Goal: Information Seeking & Learning: Learn about a topic

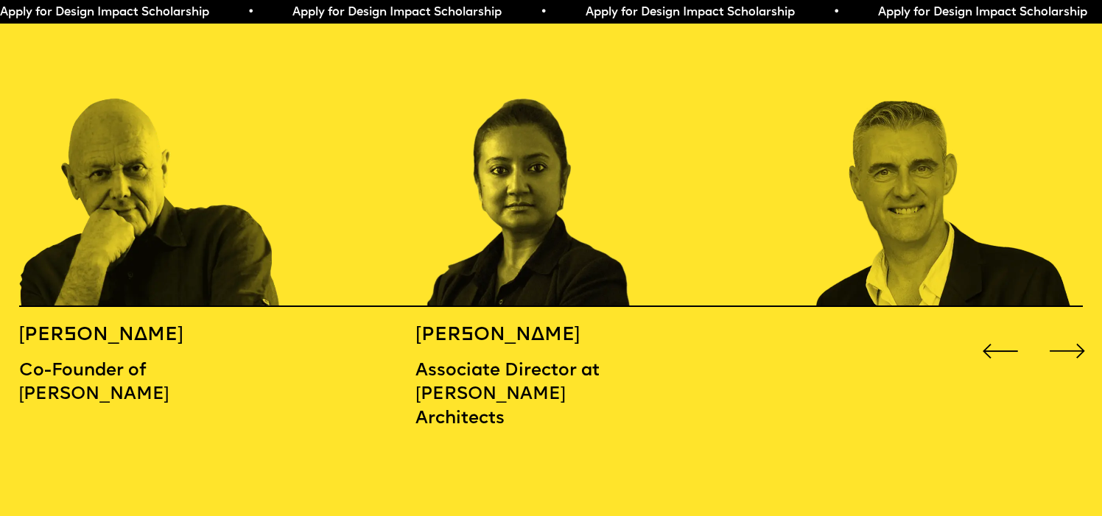
scroll to position [1740, 0]
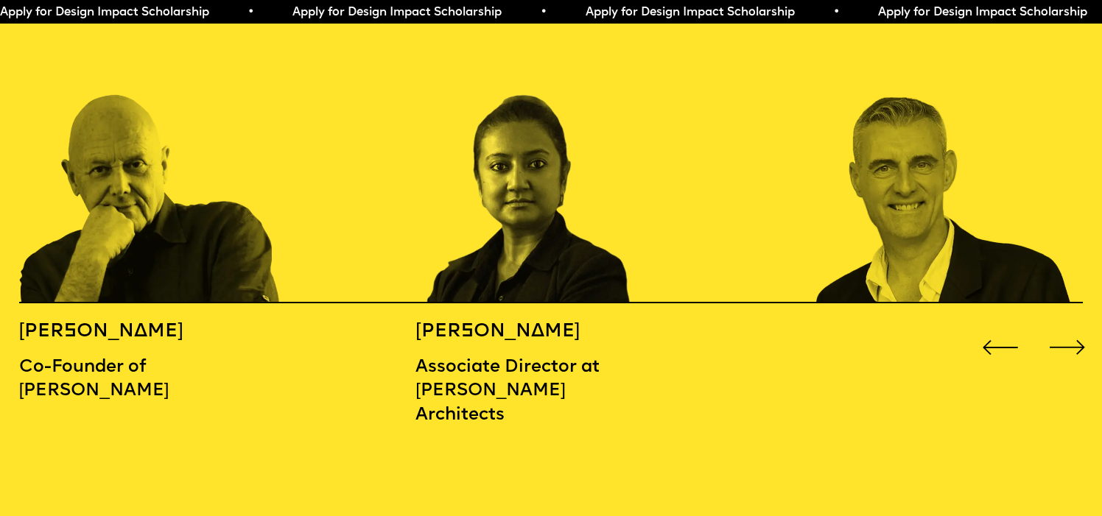
click at [1067, 329] on div "Next slide" at bounding box center [1067, 348] width 44 height 44
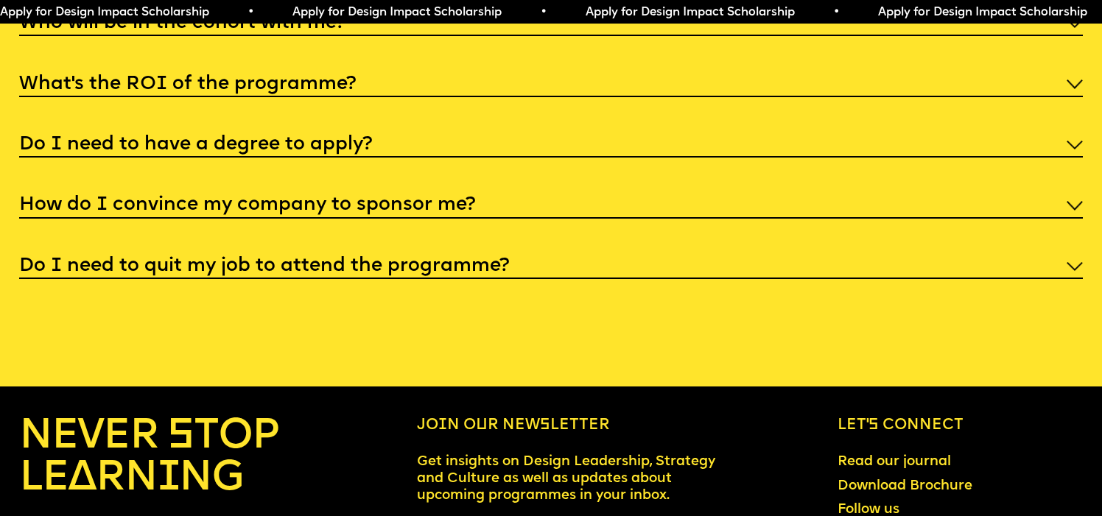
scroll to position [5883, 0]
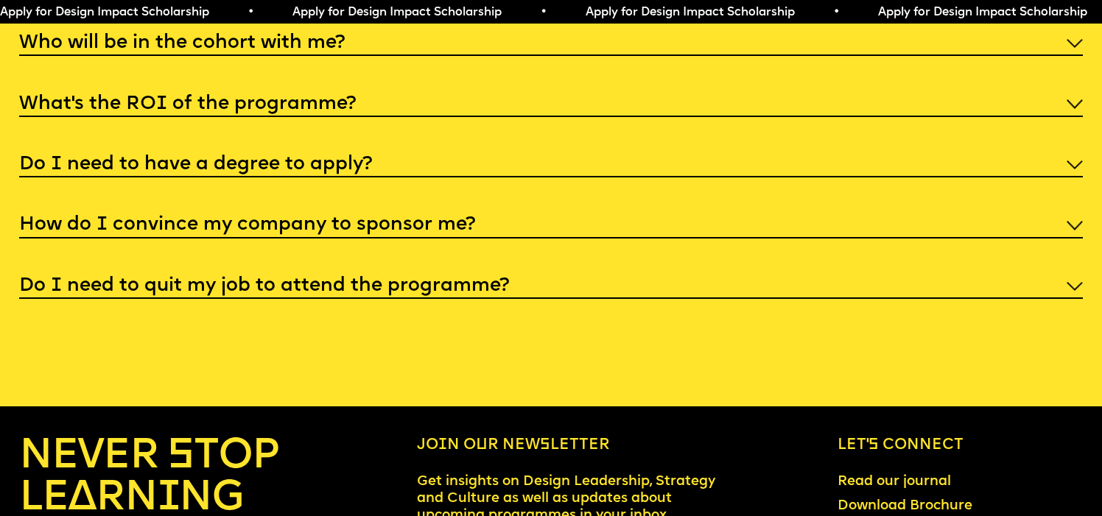
click at [435, 153] on div "Do I need to have a degree to apply?" at bounding box center [551, 164] width 1064 height 28
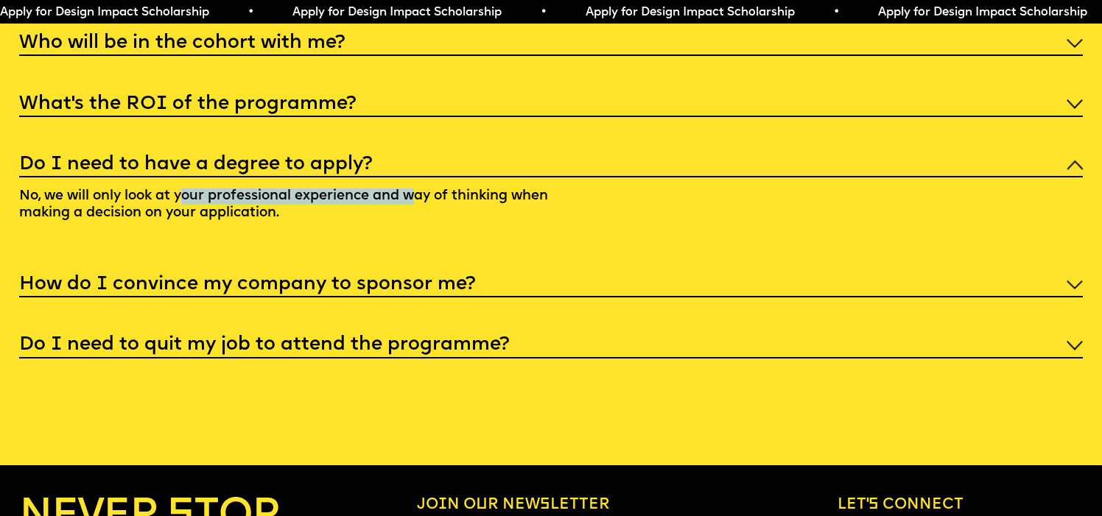
drag, startPoint x: 182, startPoint y: 185, endPoint x: 426, endPoint y: 191, distance: 244.6
click at [425, 191] on p "No, we will only look at your professional experience and way of thinking when …" at bounding box center [294, 208] width 551 height 60
drag, startPoint x: 469, startPoint y: 187, endPoint x: 88, endPoint y: 193, distance: 381.6
click at [88, 192] on p "No, we will only look at your professional experience and way of thinking when …" at bounding box center [294, 208] width 551 height 60
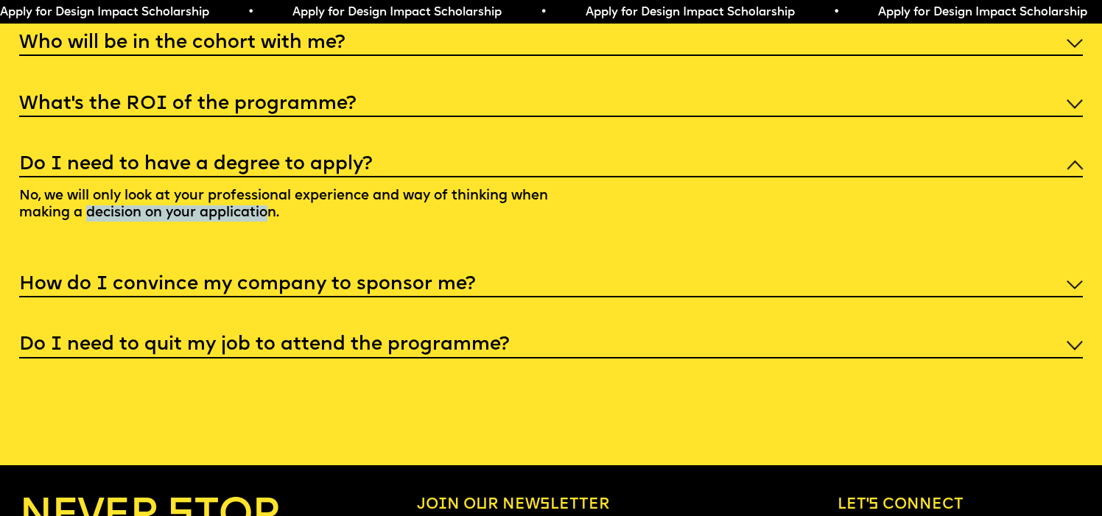
drag, startPoint x: 88, startPoint y: 198, endPoint x: 272, endPoint y: 198, distance: 183.4
click at [272, 198] on p "No, we will only look at your professional experience and way of thinking when …" at bounding box center [294, 208] width 551 height 60
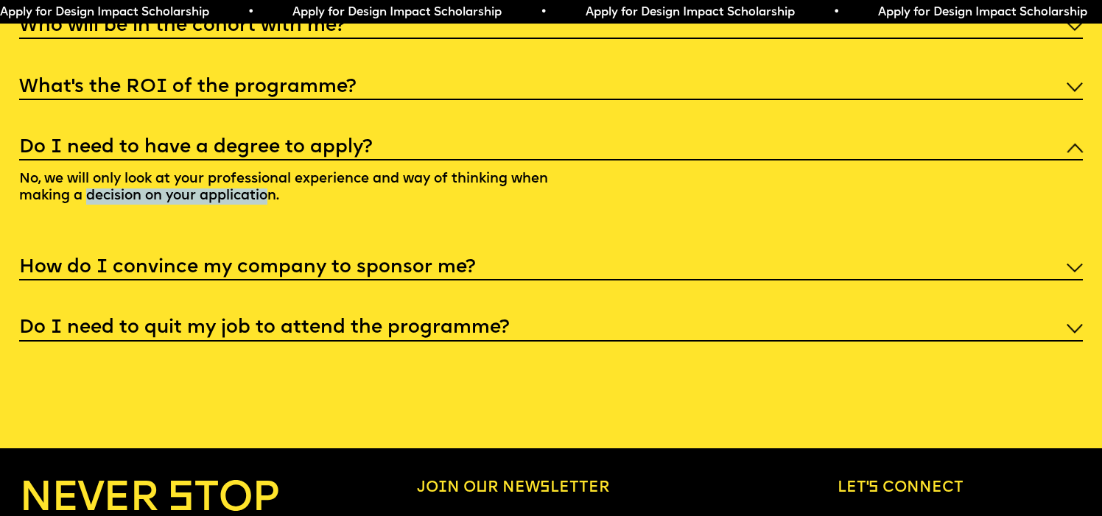
scroll to position [5912, 0]
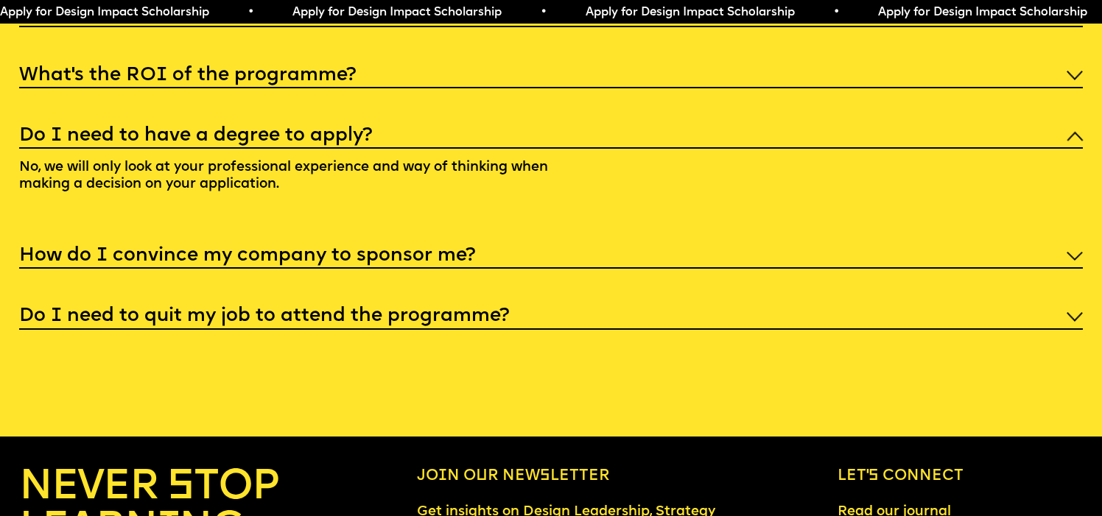
click at [287, 253] on h5 "How do I convince my company to sponsor me?" at bounding box center [247, 256] width 456 height 15
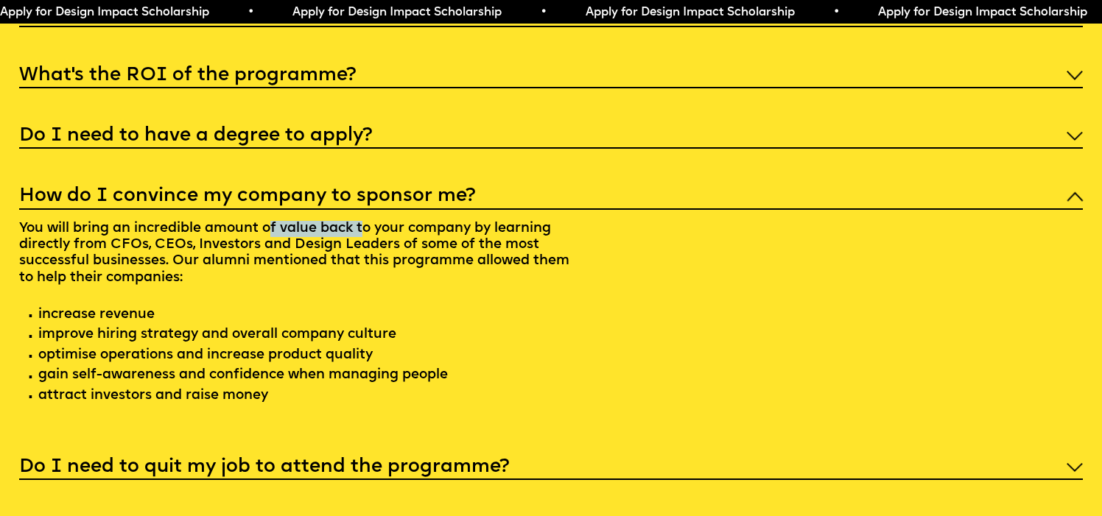
drag, startPoint x: 274, startPoint y: 220, endPoint x: 369, endPoint y: 221, distance: 95.0
click at [368, 220] on p "You will bring an incredible amount of value back to your company by learning d…" at bounding box center [294, 315] width 551 height 210
drag, startPoint x: 85, startPoint y: 228, endPoint x: 229, endPoint y: 224, distance: 143.7
click at [227, 225] on p "You will bring an incredible amount of value back to your company by learning d…" at bounding box center [294, 315] width 551 height 210
drag, startPoint x: 292, startPoint y: 234, endPoint x: 417, endPoint y: 234, distance: 124.5
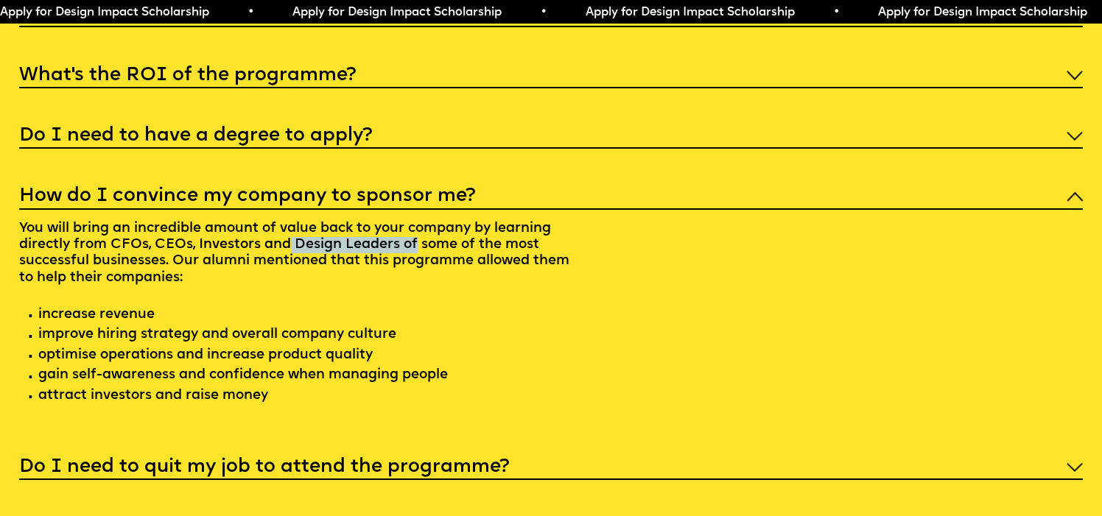
click at [415, 234] on p "You will bring an incredible amount of value back to your company by learning d…" at bounding box center [294, 315] width 551 height 210
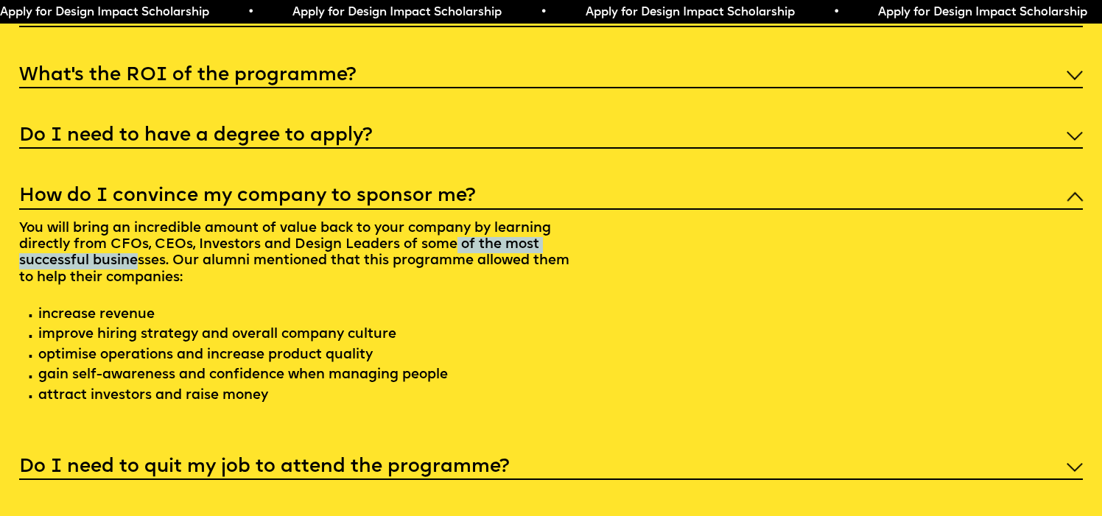
drag, startPoint x: 459, startPoint y: 237, endPoint x: 138, endPoint y: 256, distance: 321.7
click at [138, 256] on p "You will bring an incredible amount of value back to your company by learning d…" at bounding box center [294, 315] width 551 height 210
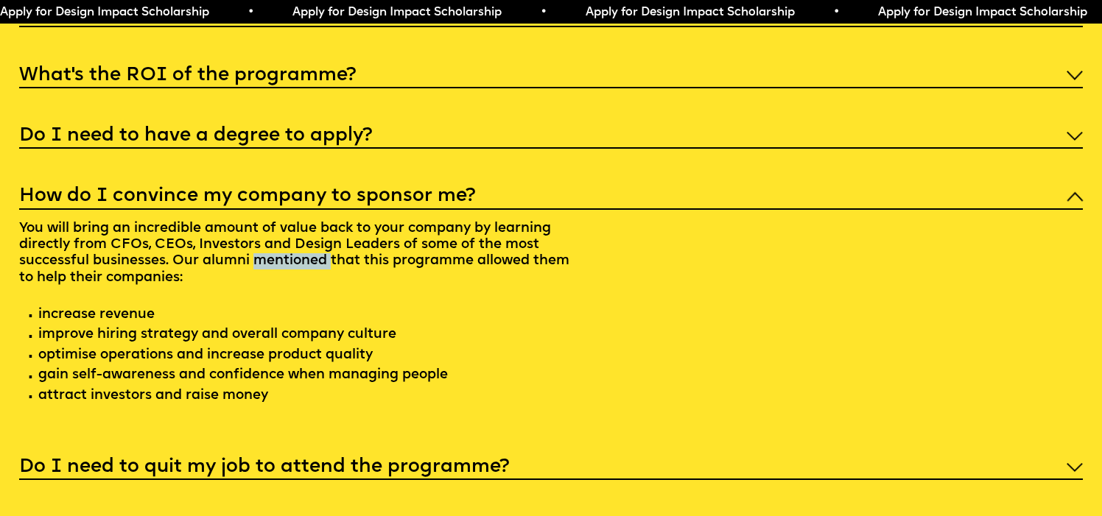
drag, startPoint x: 255, startPoint y: 247, endPoint x: 334, endPoint y: 248, distance: 79.6
click at [334, 247] on p "You will bring an incredible amount of value back to your company by learning d…" at bounding box center [294, 315] width 551 height 210
drag, startPoint x: 74, startPoint y: 266, endPoint x: 152, endPoint y: 266, distance: 78.1
click at [152, 266] on p "You will bring an incredible amount of value back to your company by learning d…" at bounding box center [294, 315] width 551 height 210
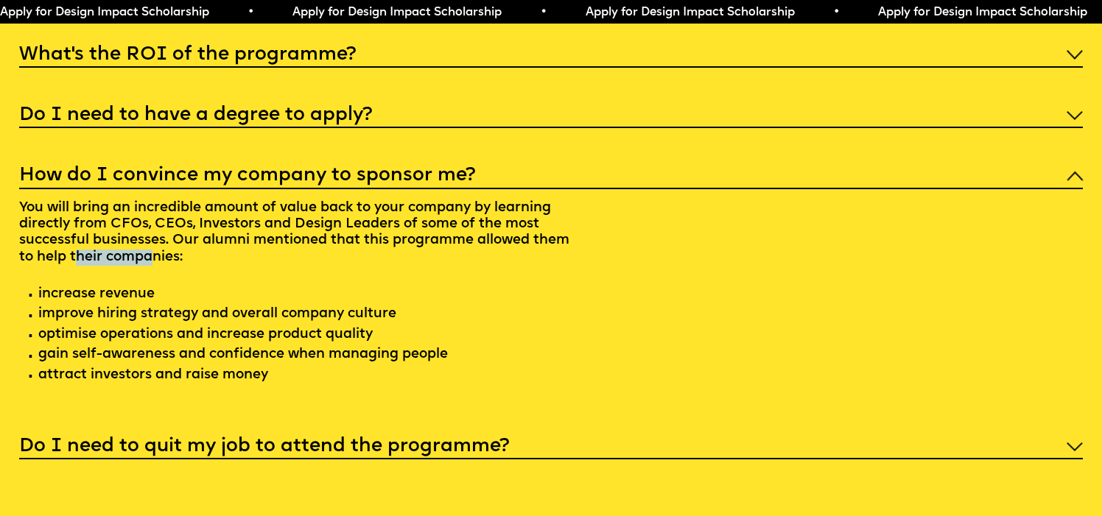
scroll to position [5943, 0]
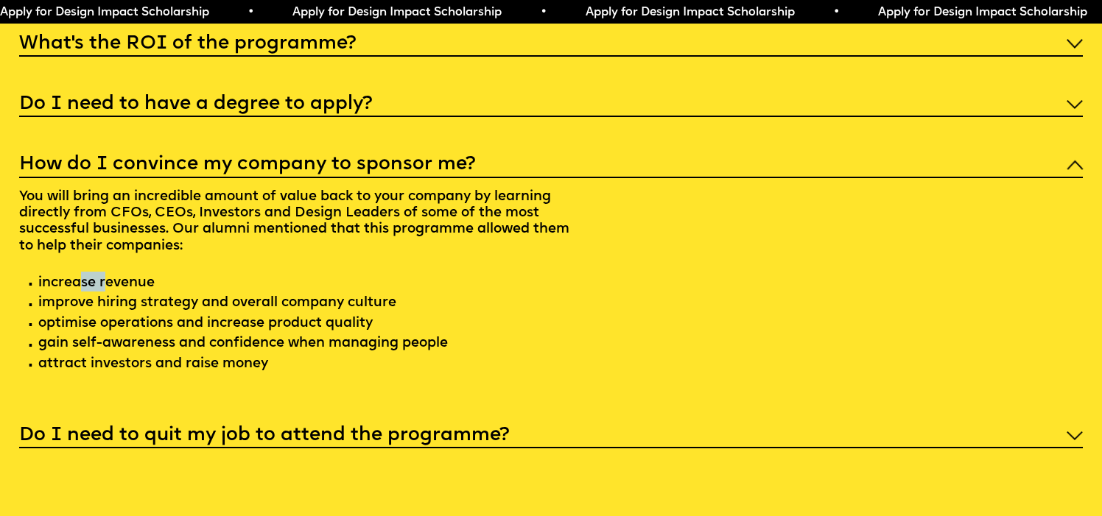
drag, startPoint x: 79, startPoint y: 270, endPoint x: 104, endPoint y: 270, distance: 25.0
click at [104, 270] on p "You will bring an incredible amount of value back to your company by learning d…" at bounding box center [294, 283] width 551 height 210
drag, startPoint x: 178, startPoint y: 284, endPoint x: 270, endPoint y: 281, distance: 92.1
click at [269, 281] on p "You will bring an incredible amount of value back to your company by learning d…" at bounding box center [294, 283] width 551 height 210
drag, startPoint x: 178, startPoint y: 312, endPoint x: 290, endPoint y: 302, distance: 113.2
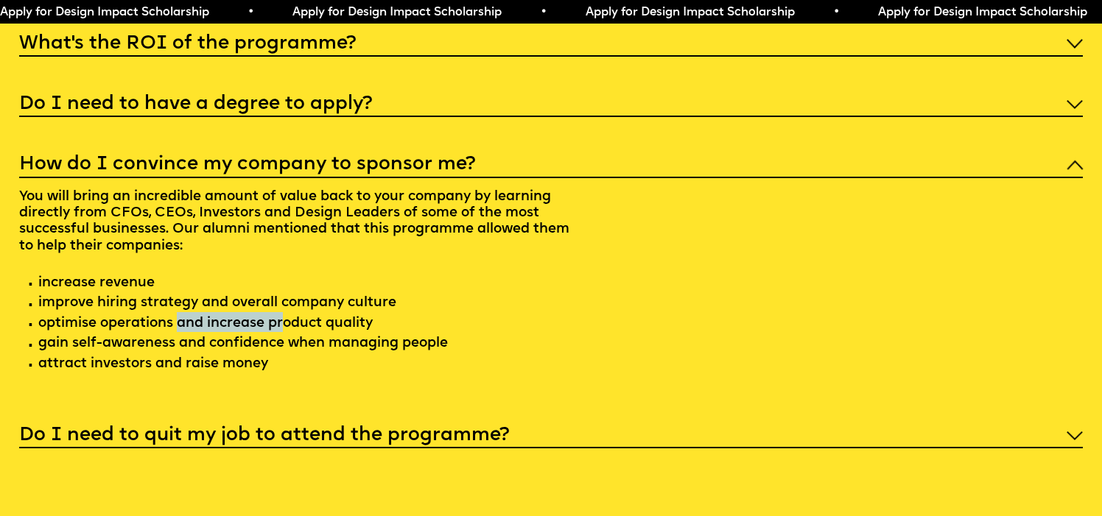
click at [289, 302] on p "You will bring an incredible amount of value back to your company by learning d…" at bounding box center [294, 283] width 551 height 210
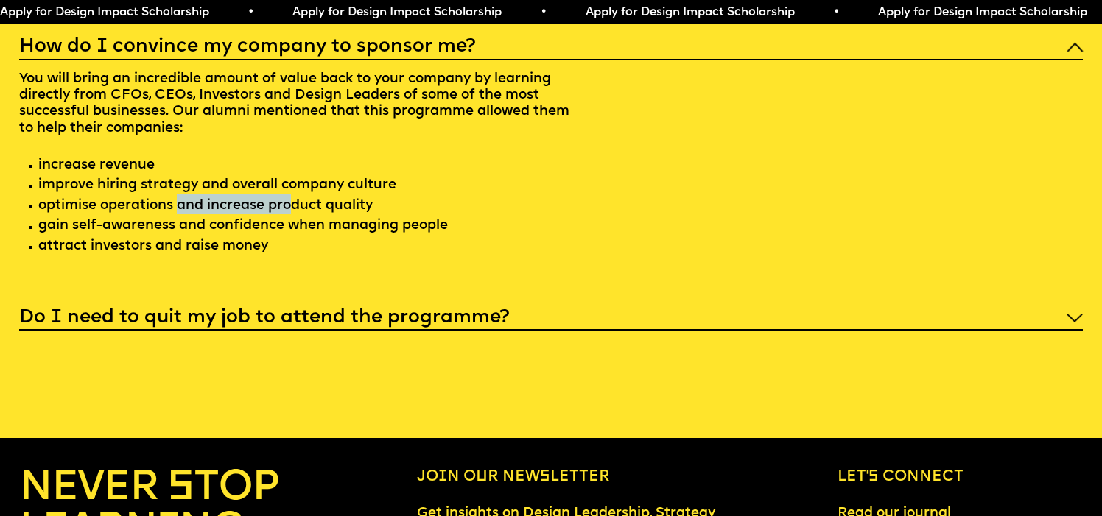
scroll to position [6062, 0]
click at [289, 310] on h5 "Do I need to quit my job to attend the programme?" at bounding box center [264, 317] width 490 height 15
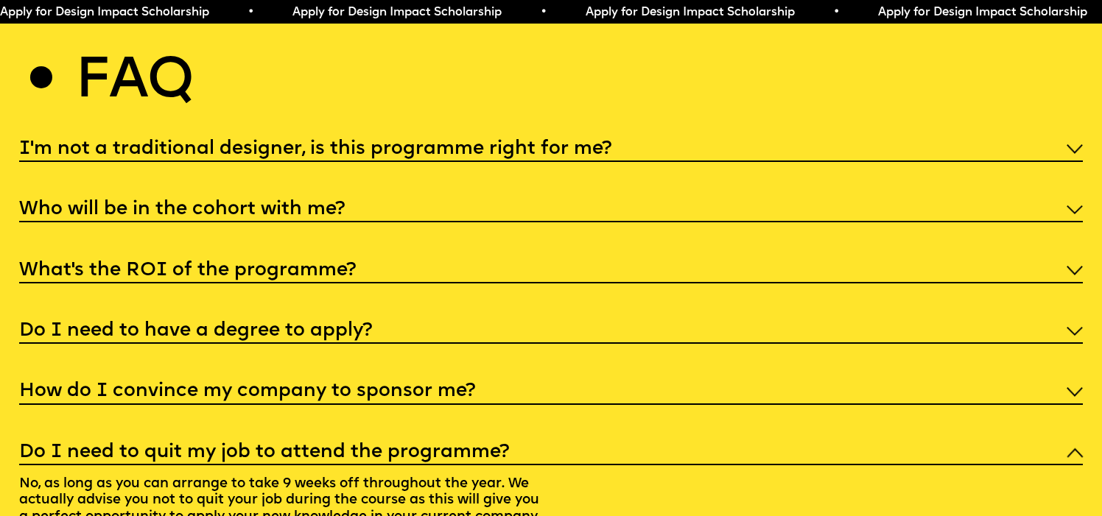
scroll to position [5589, 0]
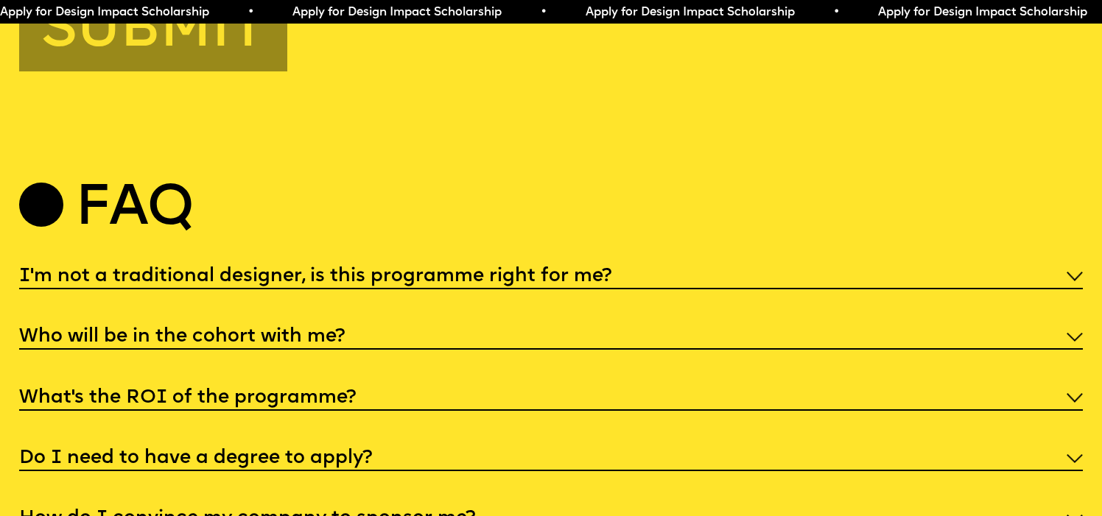
click at [304, 270] on h5 "I'm not a traditional designer, is this programme right for me?" at bounding box center [315, 277] width 592 height 15
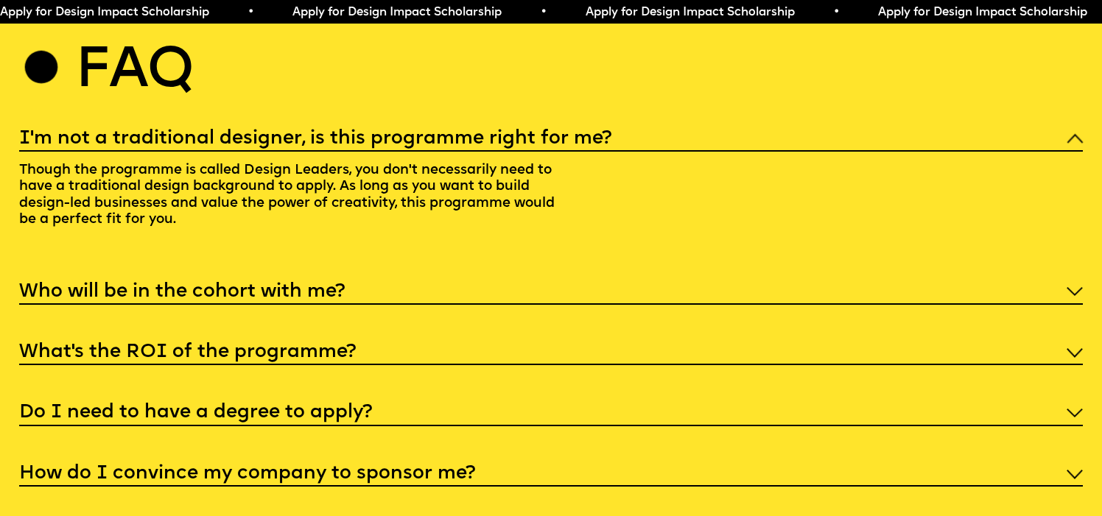
scroll to position [5763, 0]
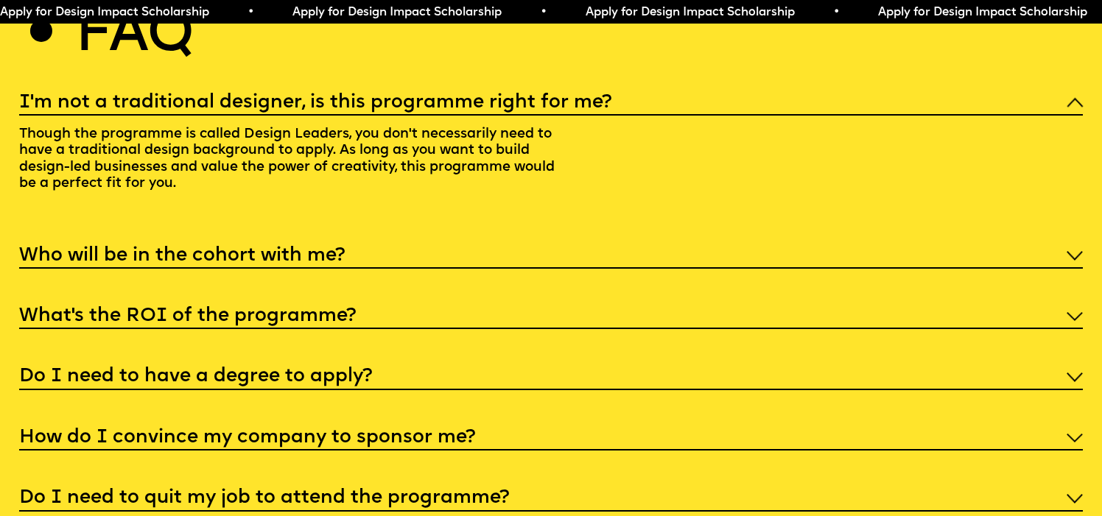
click at [298, 249] on h5 "Who will be in the cohort with me?" at bounding box center [182, 256] width 326 height 15
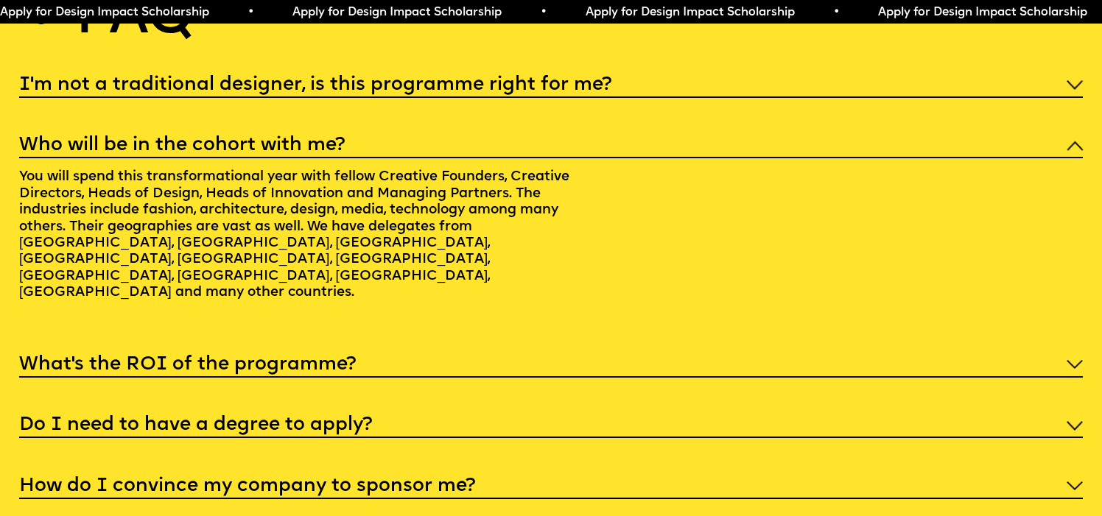
scroll to position [5792, 0]
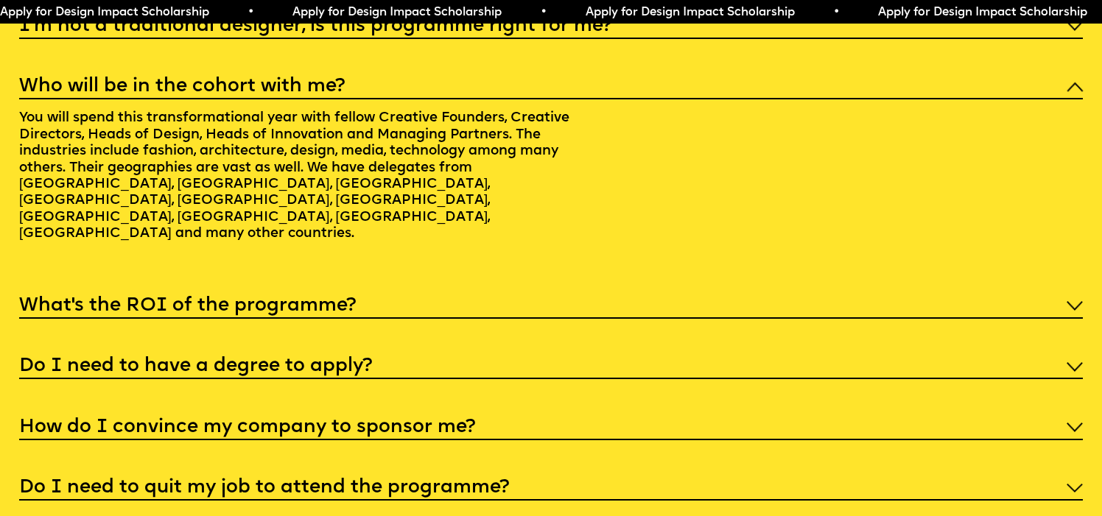
click at [288, 299] on h5 "What’s the ROI of the programme?" at bounding box center [187, 306] width 337 height 15
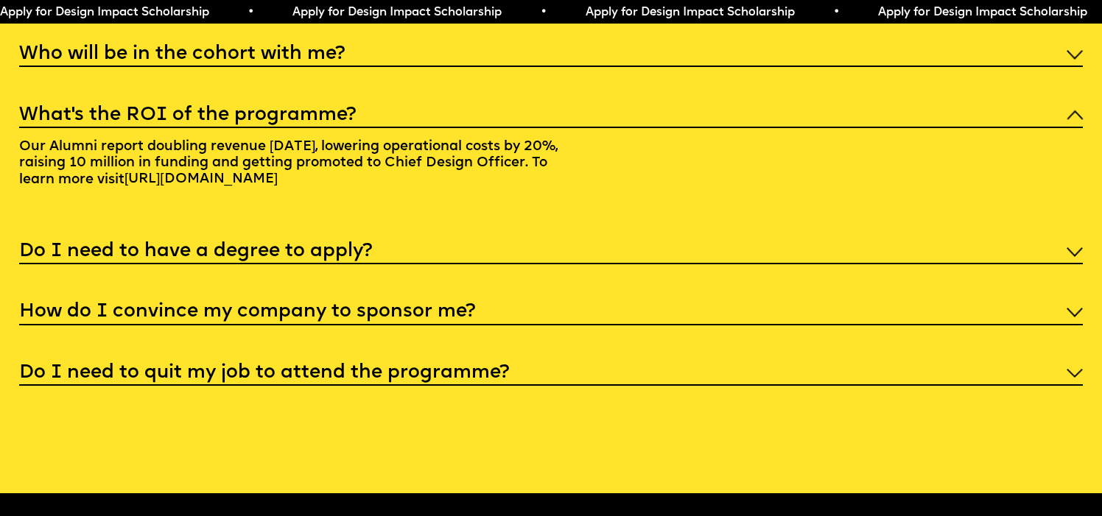
scroll to position [5868, 0]
